Goal: Task Accomplishment & Management: Use online tool/utility

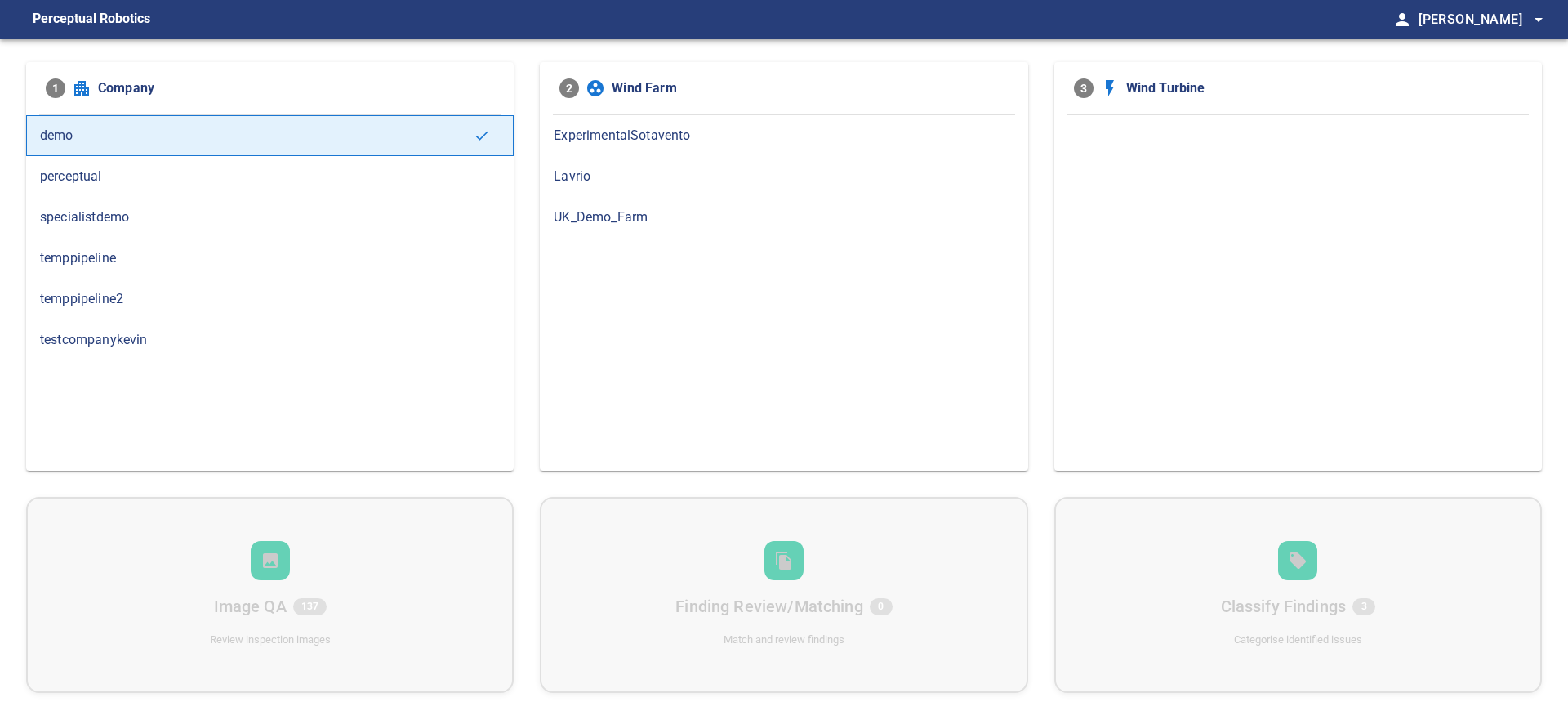
click at [178, 222] on span "specialistdemo" at bounding box center [270, 217] width 460 height 20
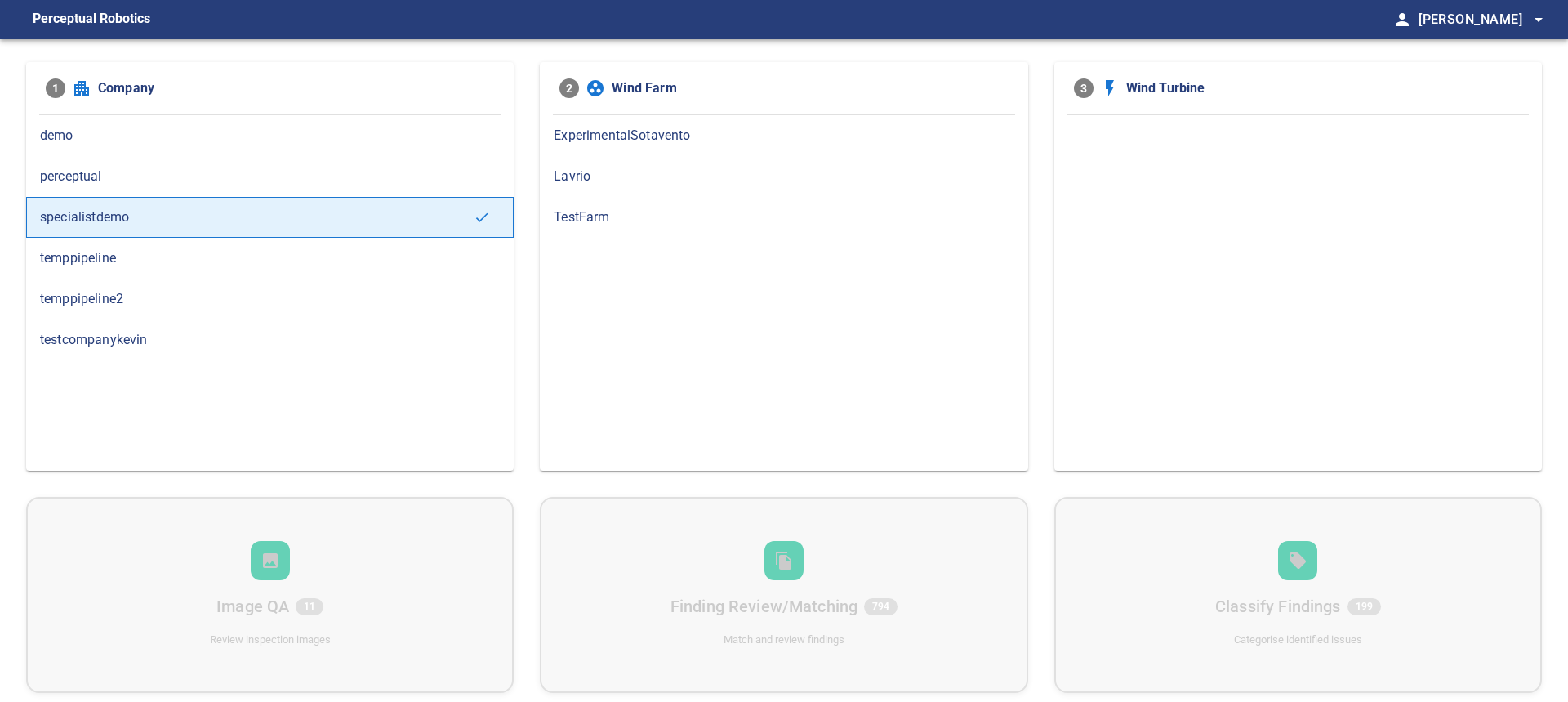
click at [631, 150] on div "ExperimentalSotavento" at bounding box center [783, 135] width 487 height 41
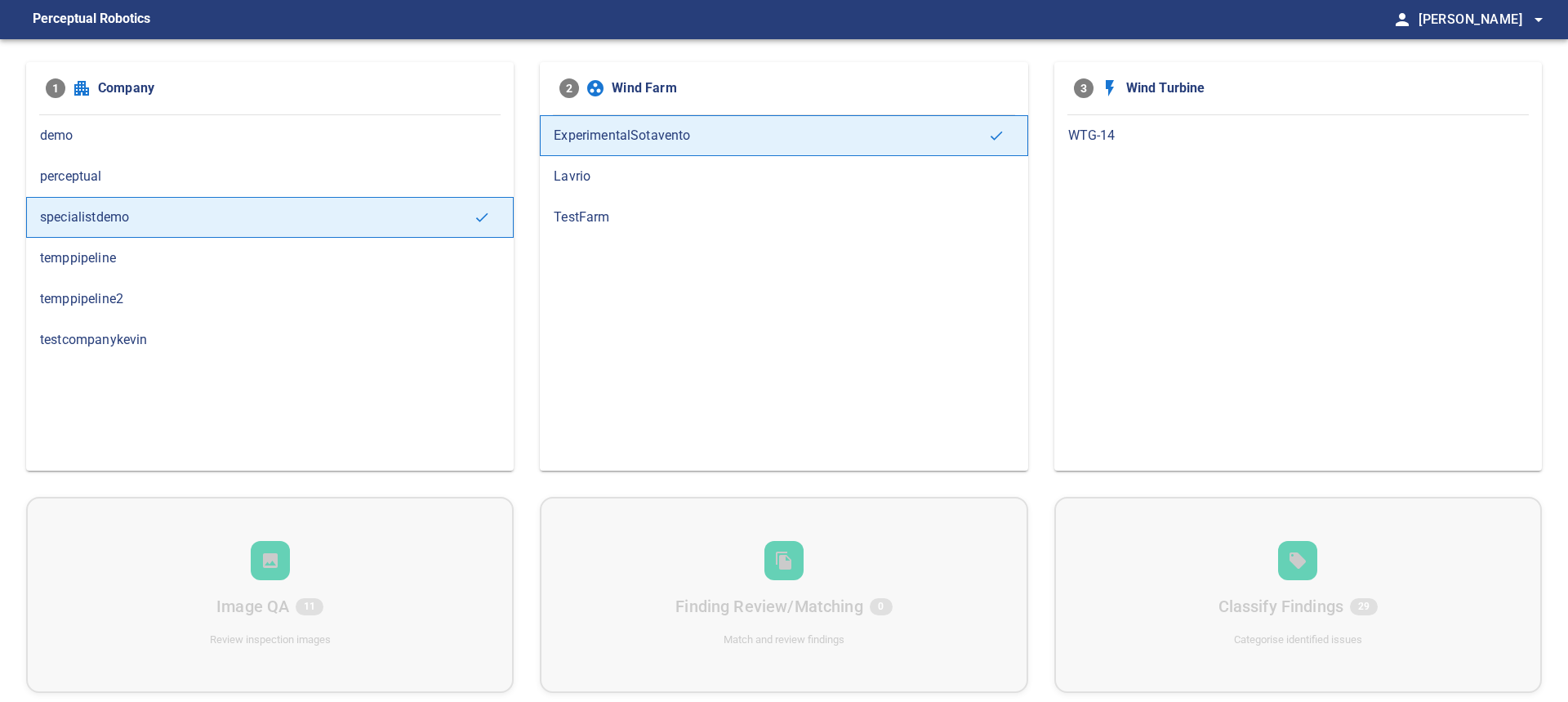
click at [629, 181] on span "Lavrio" at bounding box center [784, 177] width 460 height 20
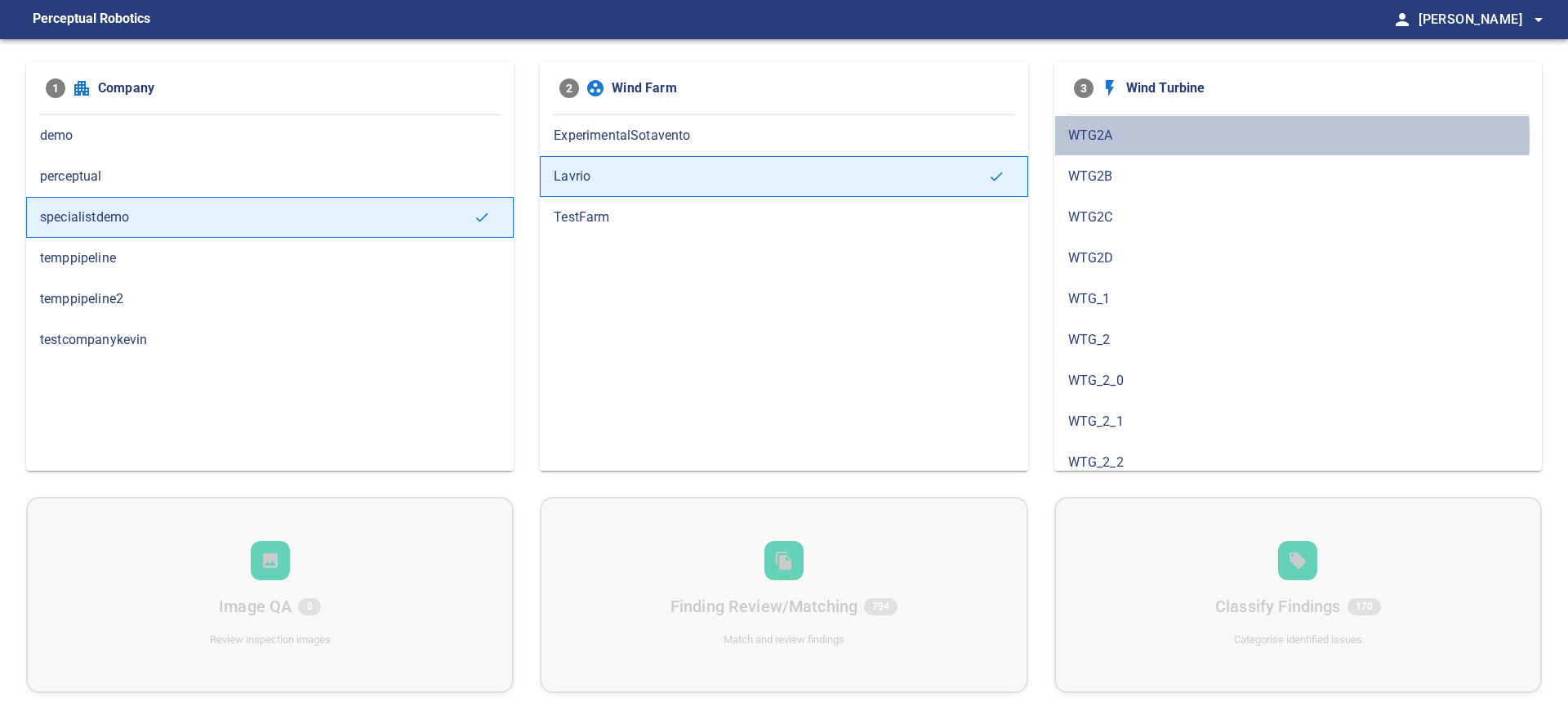
click at [1119, 137] on span "WTG2A" at bounding box center [1298, 135] width 460 height 20
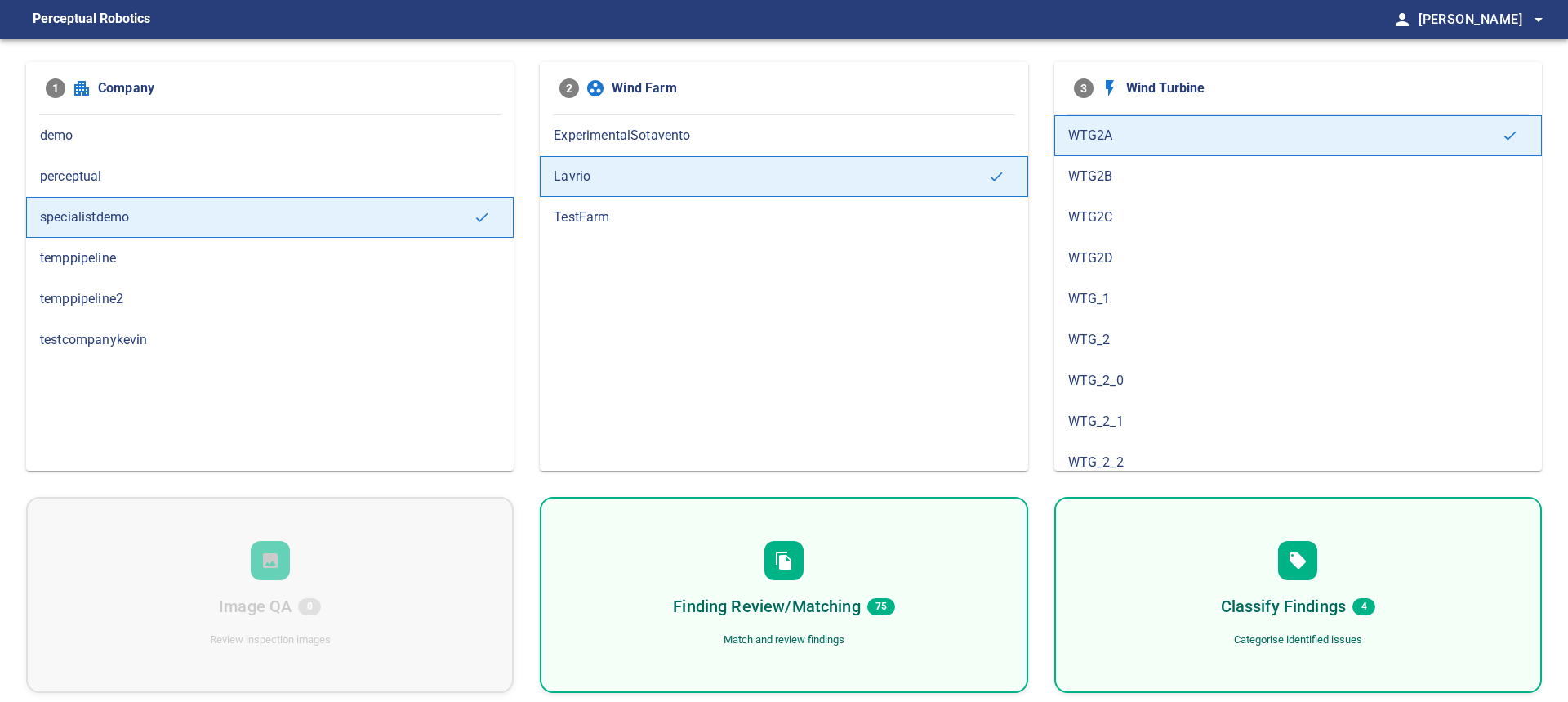
click at [988, 561] on div "Finding Review/Matching 75 Match and review findings" at bounding box center [783, 594] width 487 height 196
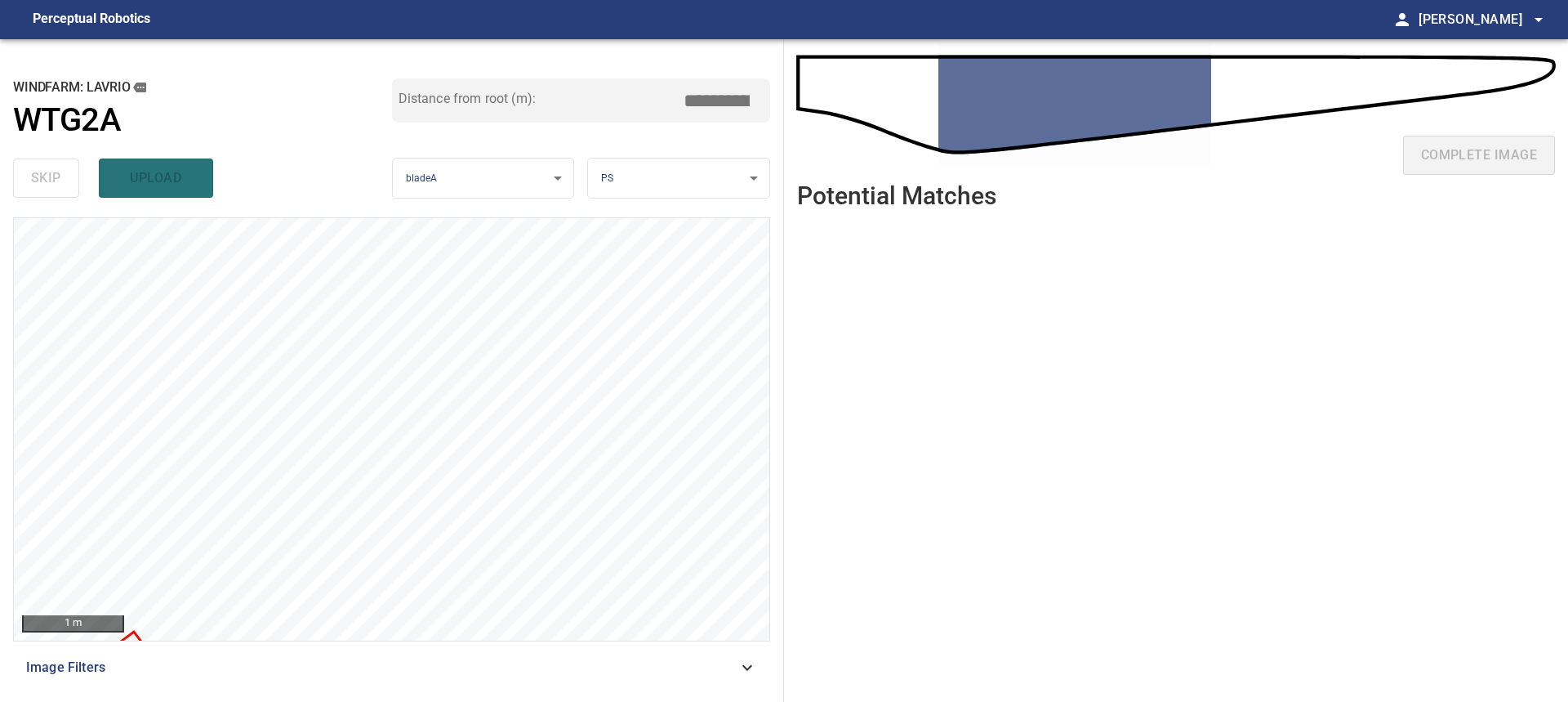
click at [99, 32] on div "Perceptual Robotics person [PERSON_NAME] arrow_drop_down" at bounding box center [784, 20] width 1529 height 32
click at [110, 19] on figcaption "Perceptual Robotics" at bounding box center [91, 19] width 117 height 26
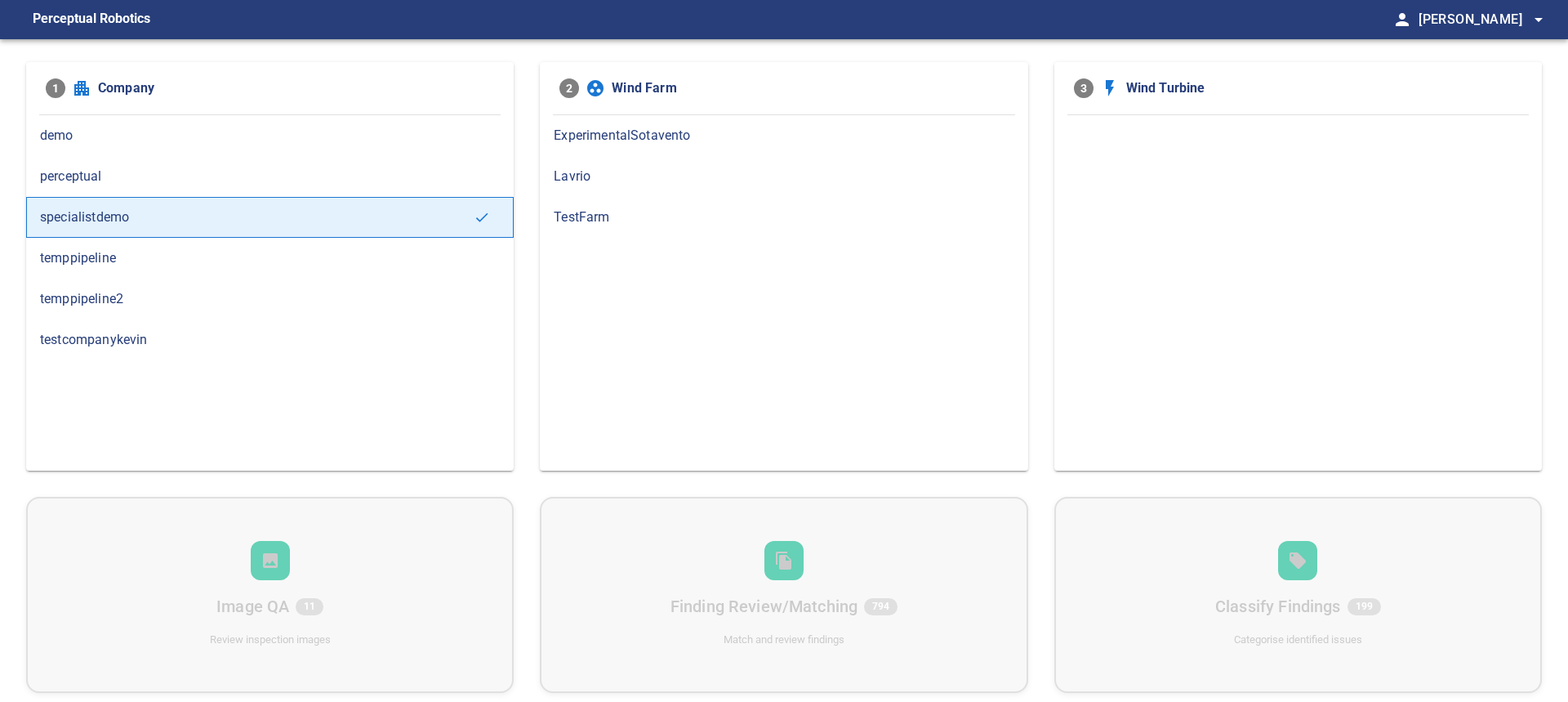
click at [651, 148] on div "ExperimentalSotavento" at bounding box center [783, 135] width 487 height 41
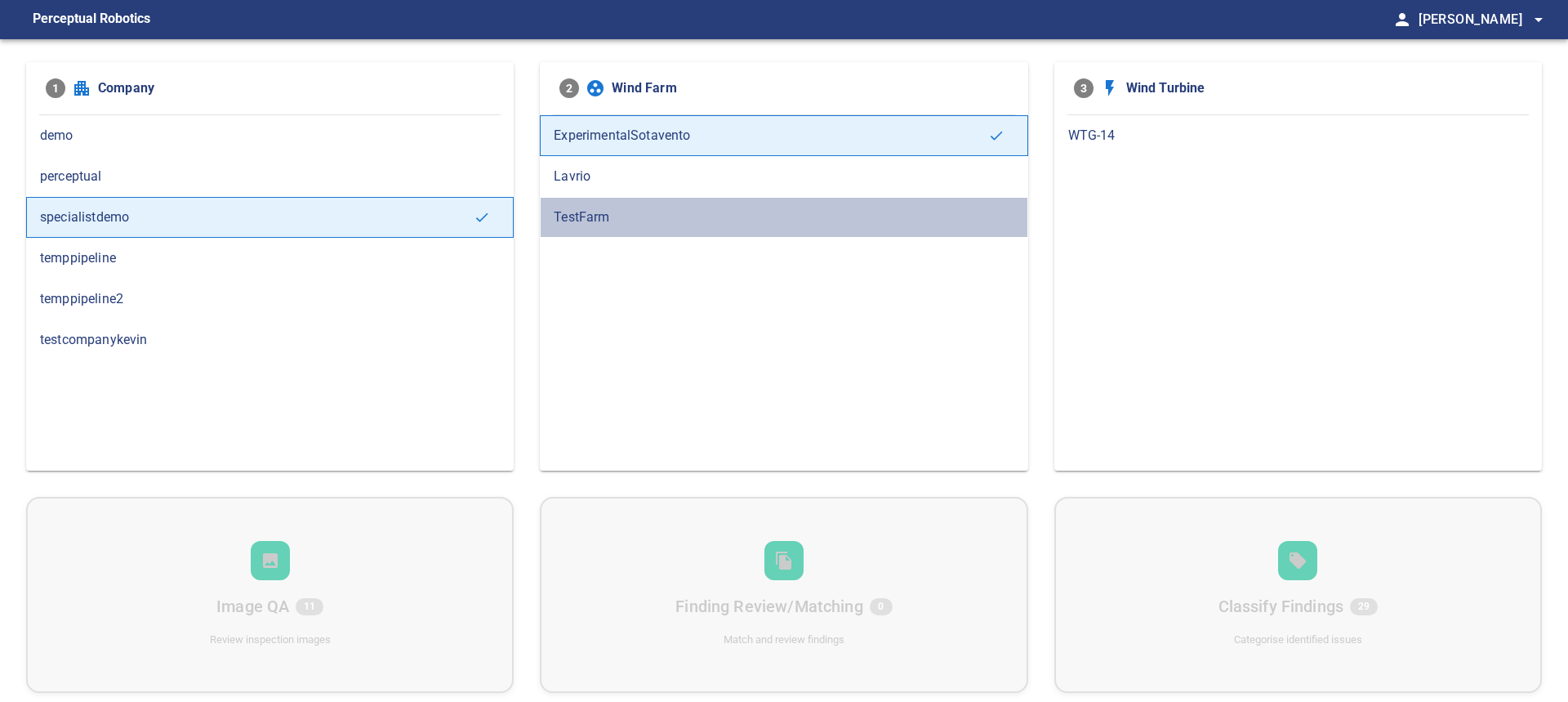
click at [644, 201] on div "TestFarm" at bounding box center [783, 217] width 487 height 41
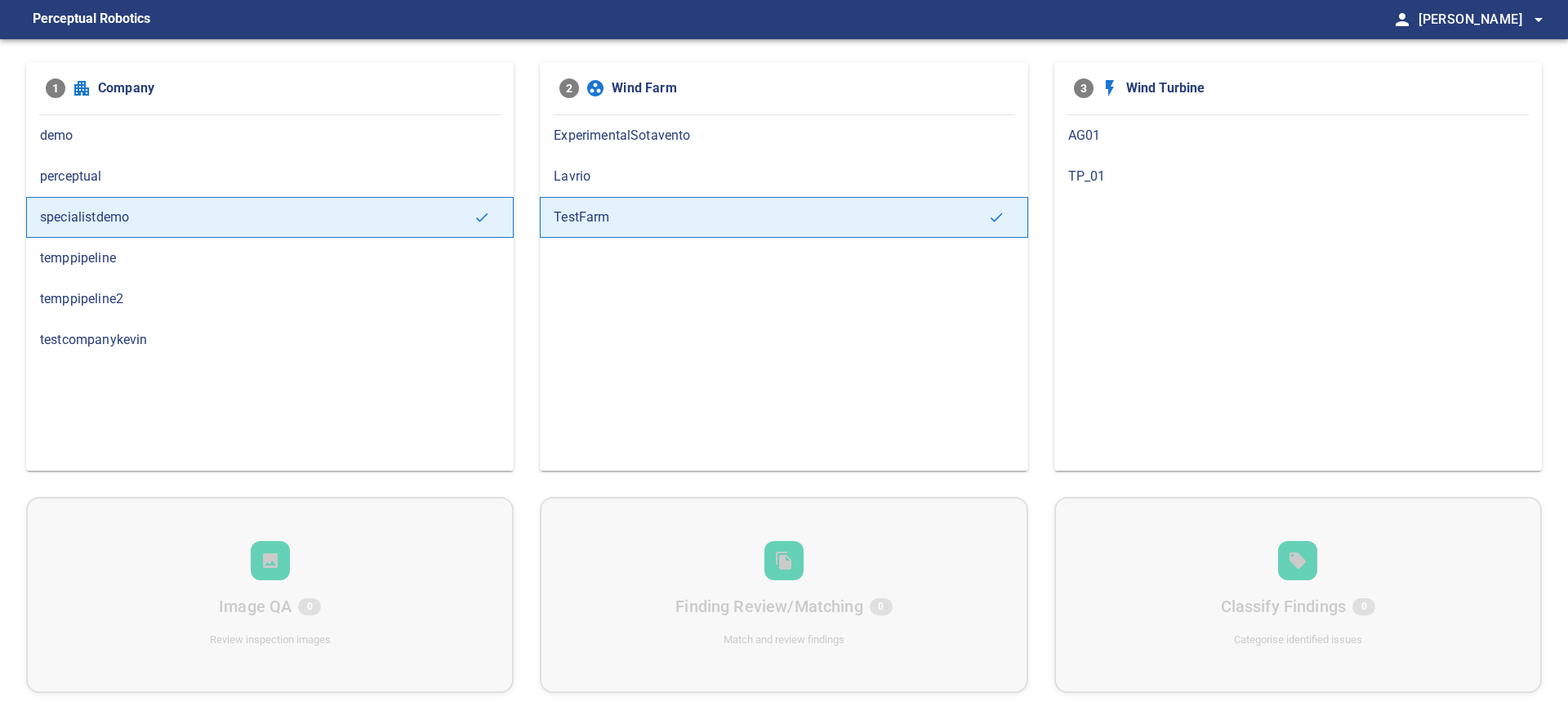
click at [835, 181] on span "Lavrio" at bounding box center [784, 177] width 460 height 20
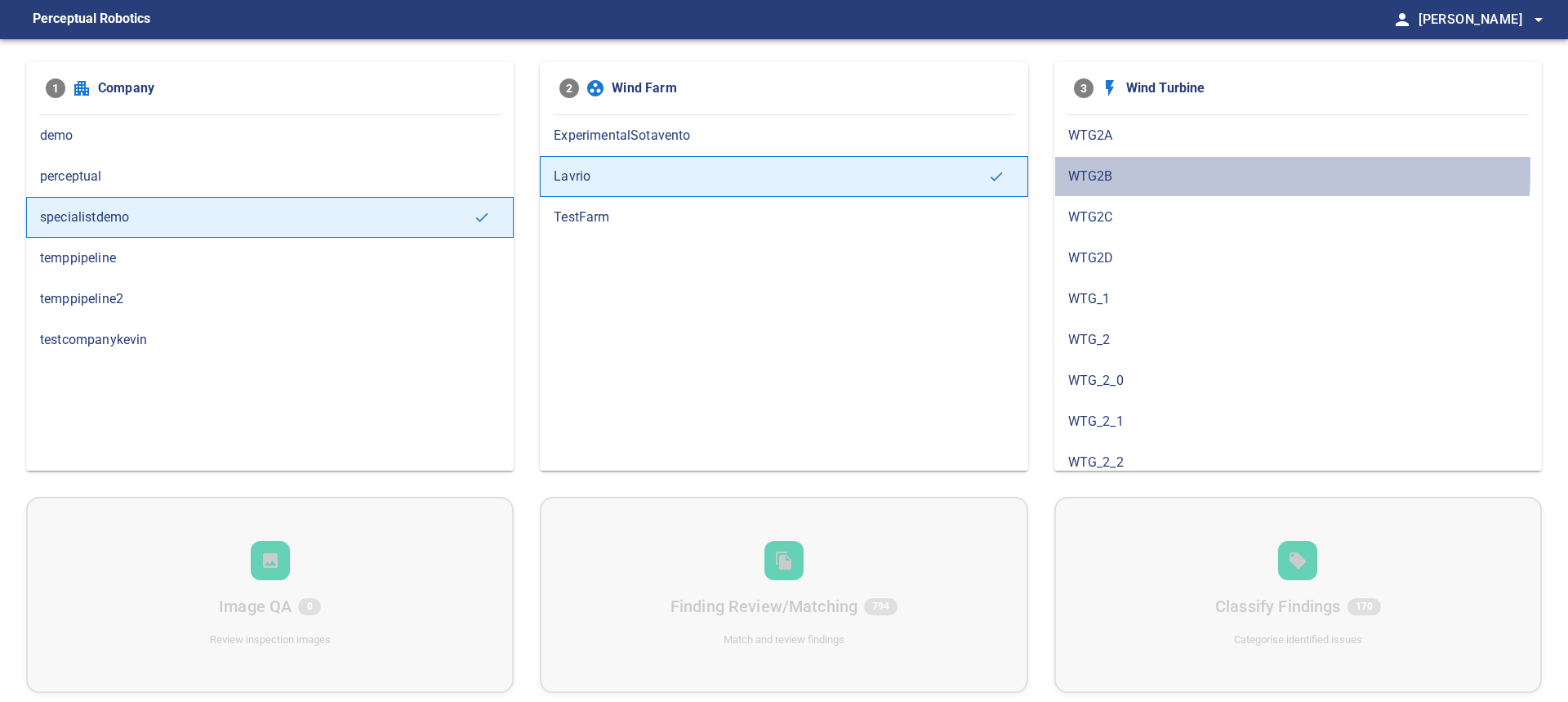
click at [1080, 168] on span "WTG2B" at bounding box center [1298, 177] width 460 height 20
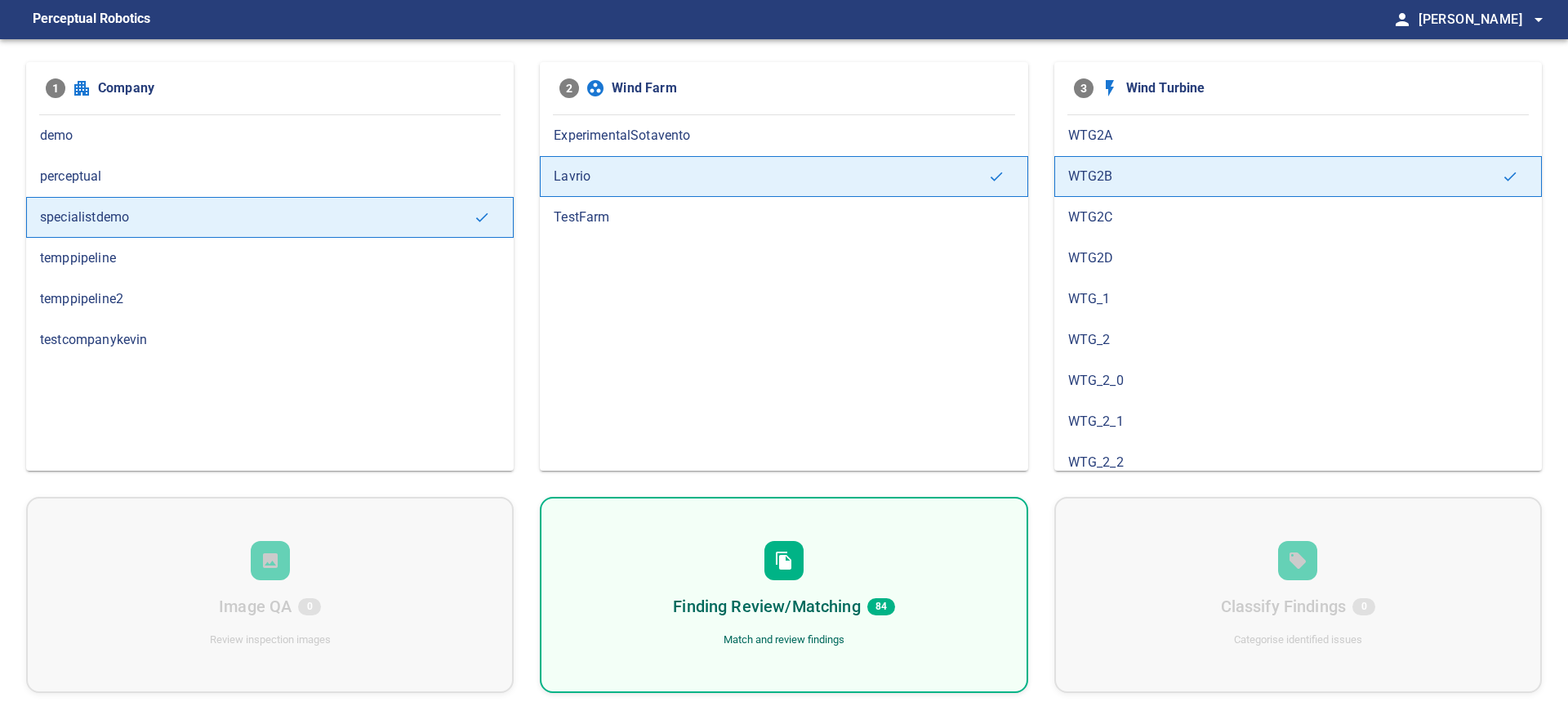
click at [1111, 143] on span "WTG2A" at bounding box center [1298, 135] width 460 height 20
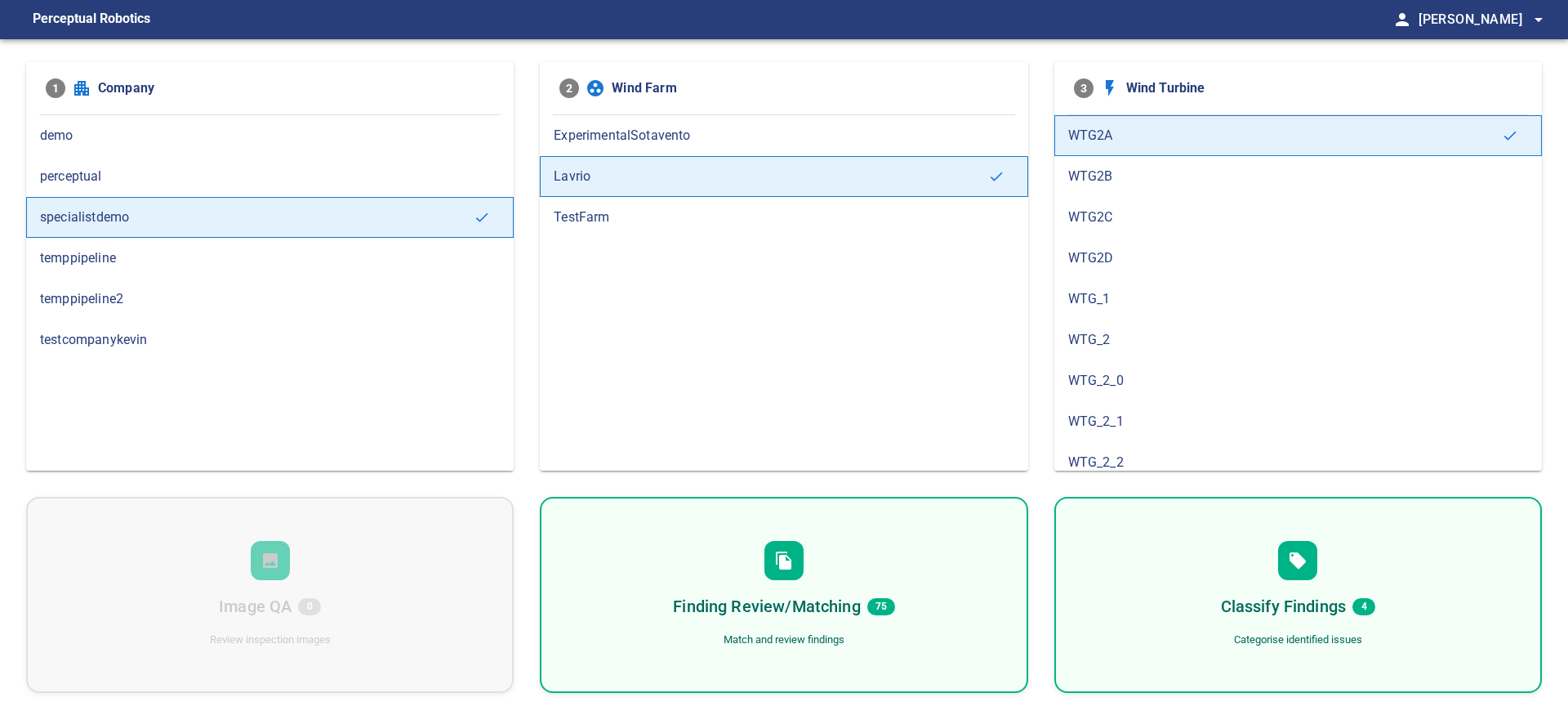
click at [1217, 608] on div "Classify Findings 4 Categorise identified issues" at bounding box center [1298, 594] width 487 height 196
